Goal: Browse casually

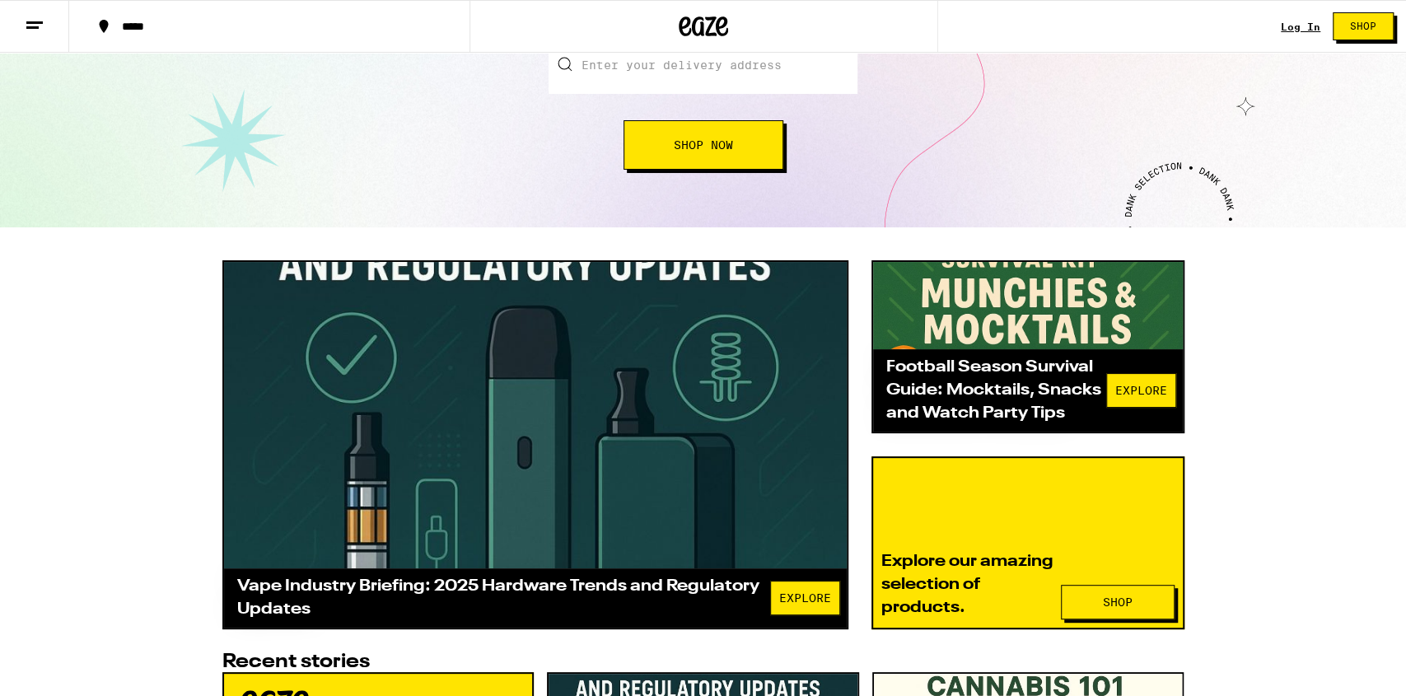
scroll to position [248, 0]
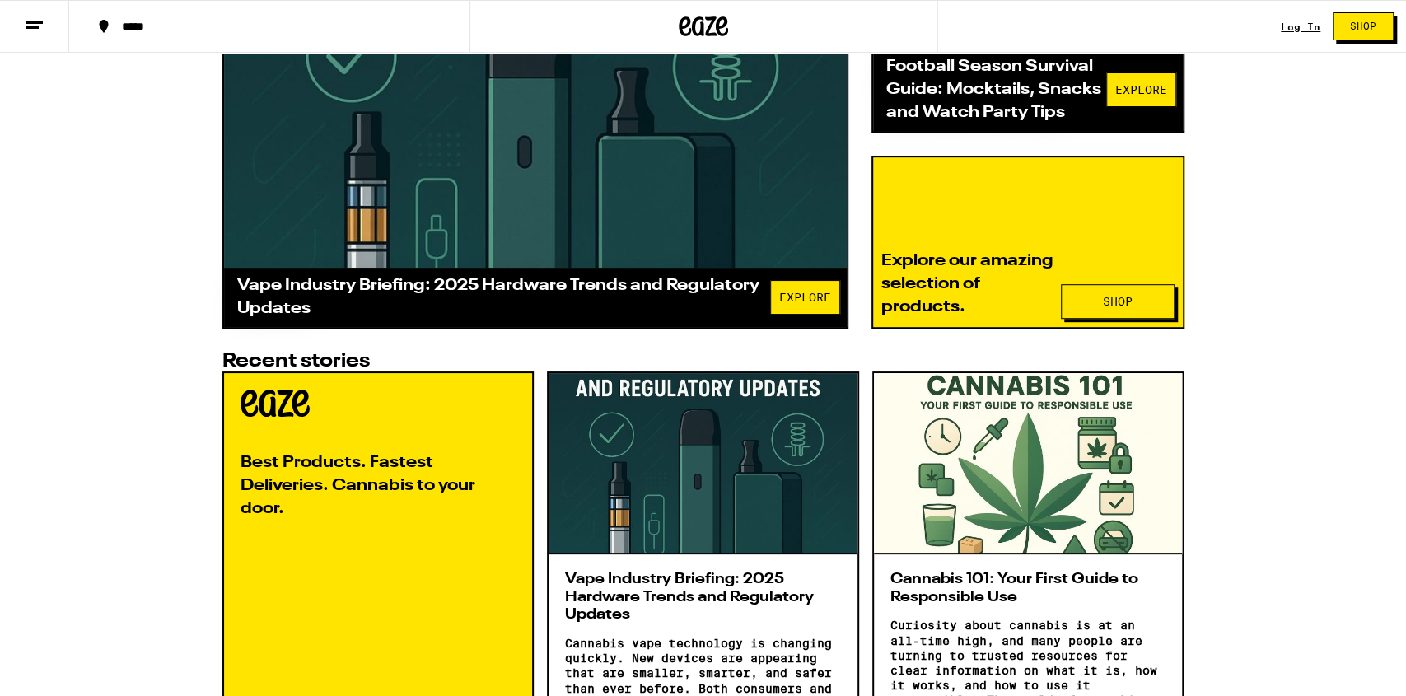
scroll to position [565, 0]
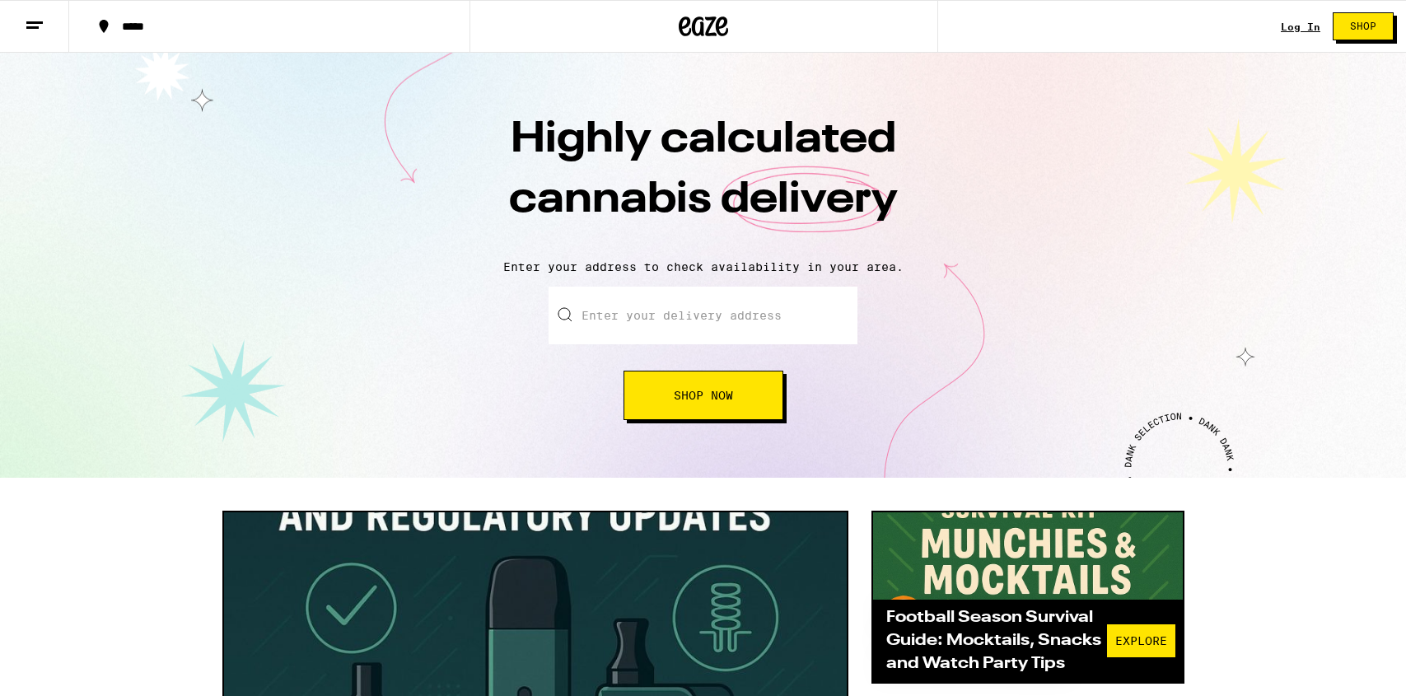
scroll to position [565, 0]
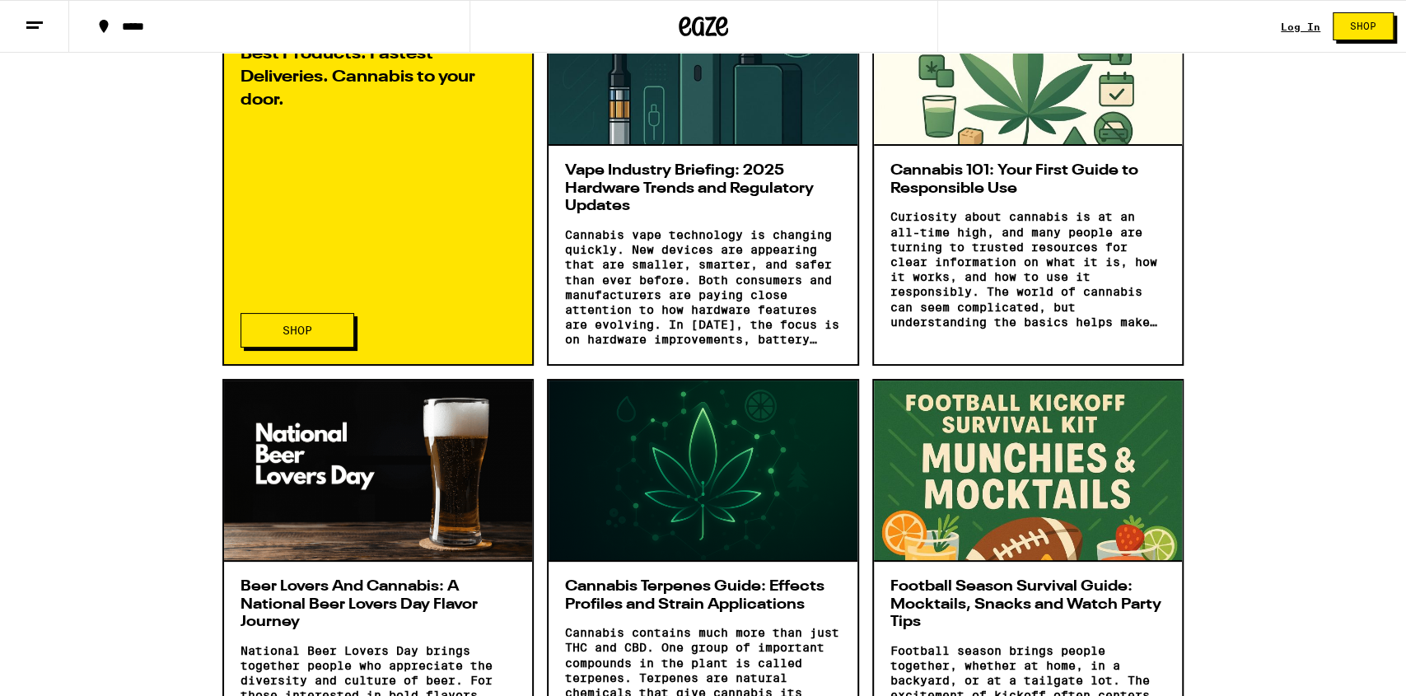
scroll to position [966, 0]
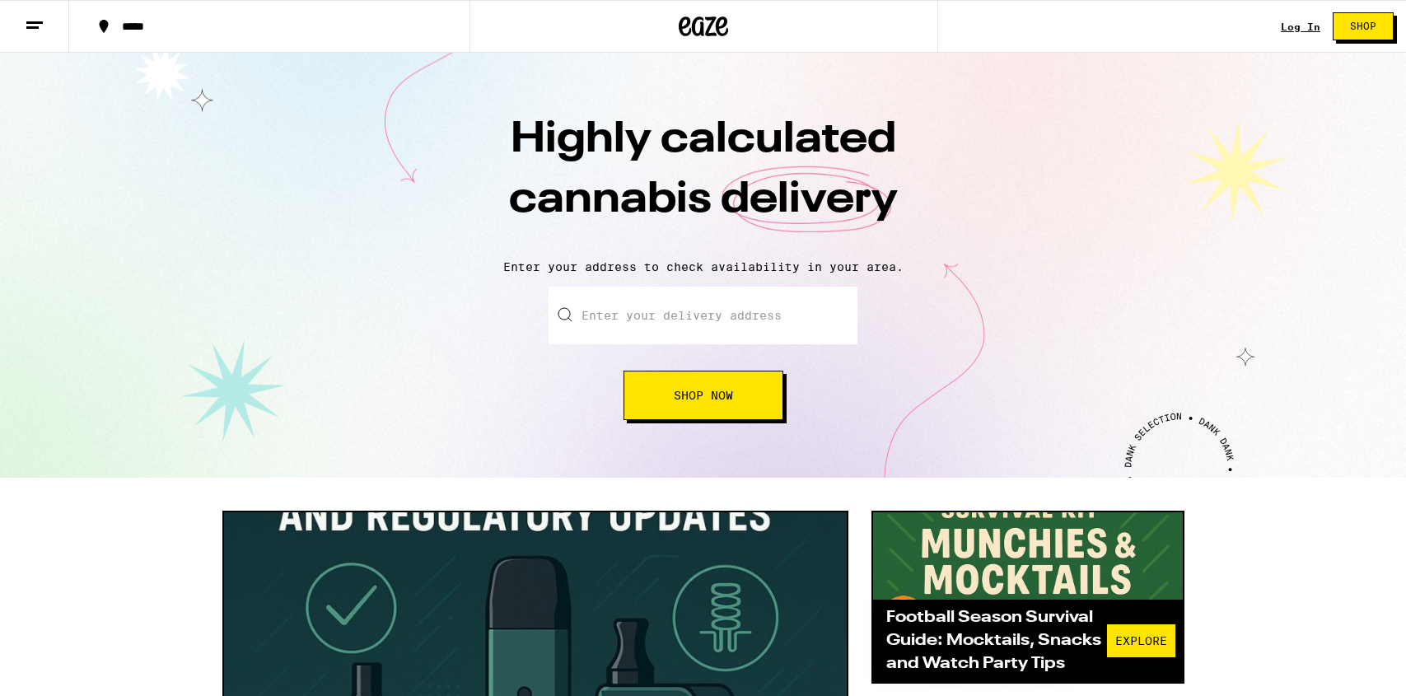
scroll to position [966, 0]
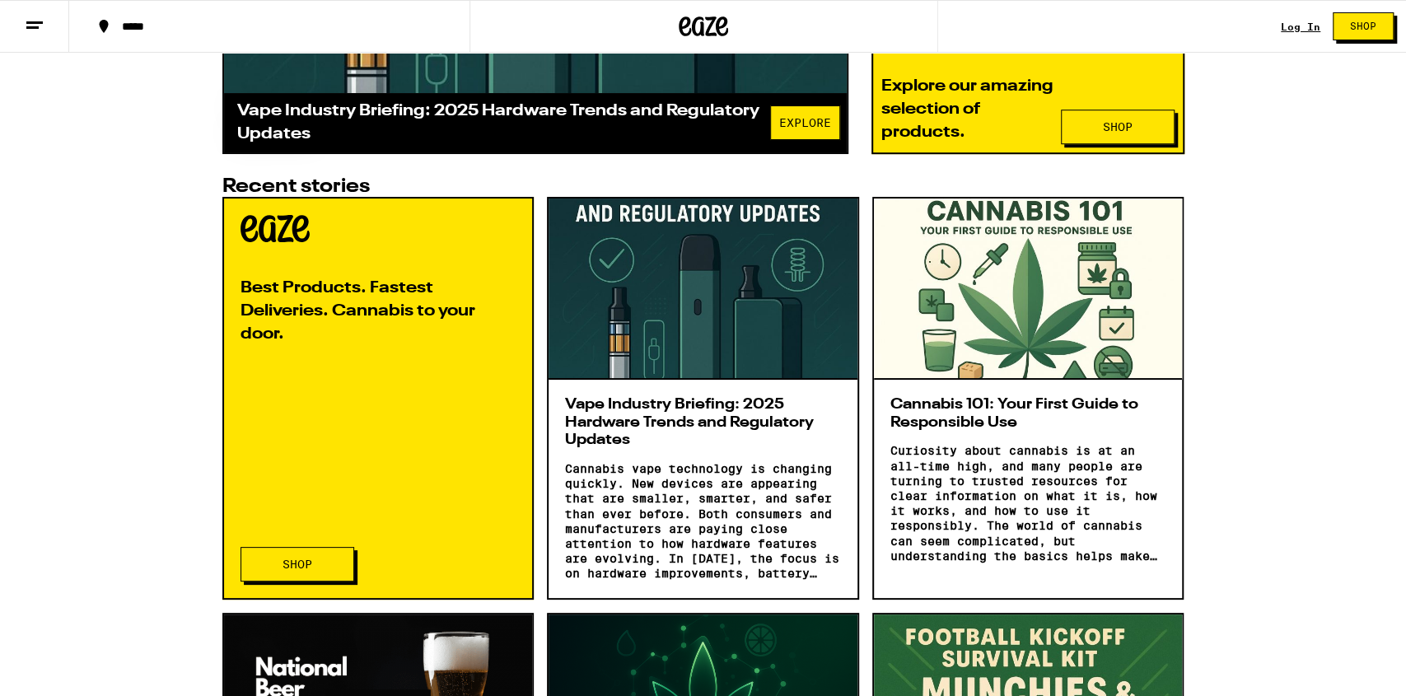
scroll to position [694, 0]
